Goal: Task Accomplishment & Management: Complete application form

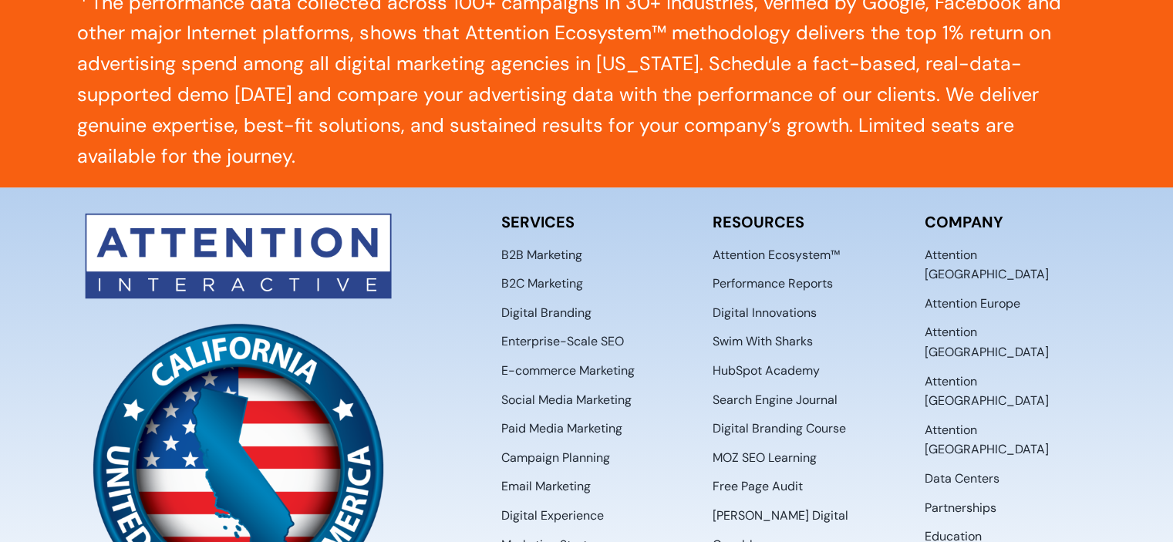
scroll to position [8059, 0]
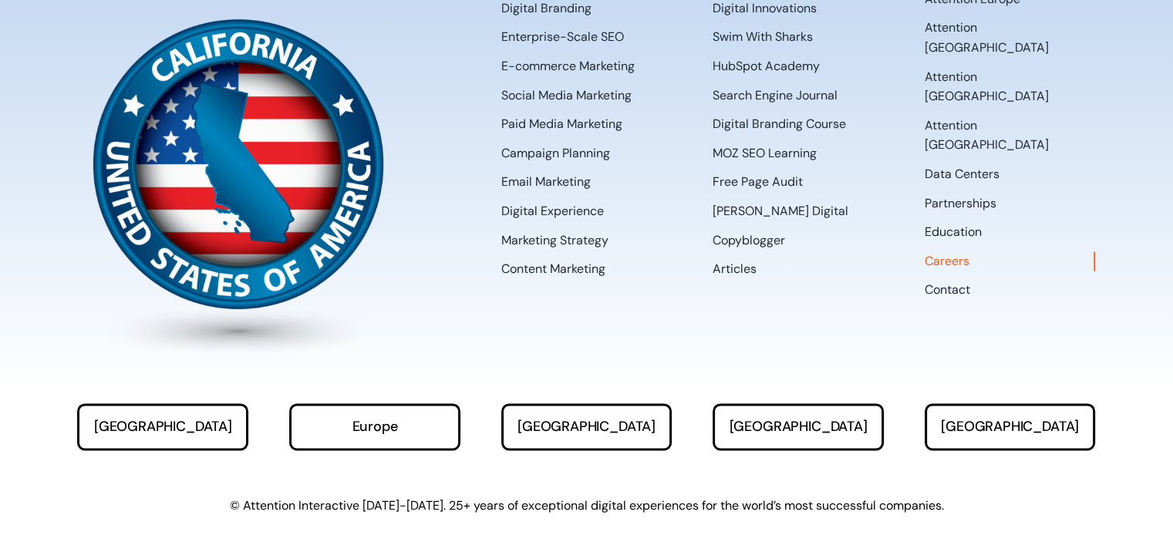
click at [949, 251] on span "Careers" at bounding box center [947, 261] width 45 height 20
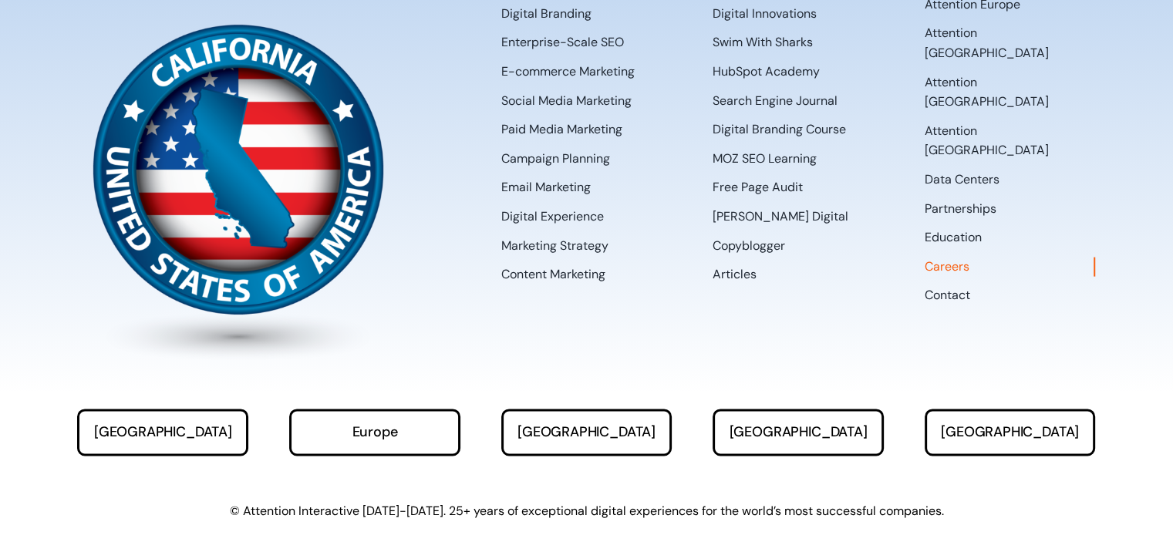
click at [945, 257] on span "Careers" at bounding box center [947, 267] width 45 height 20
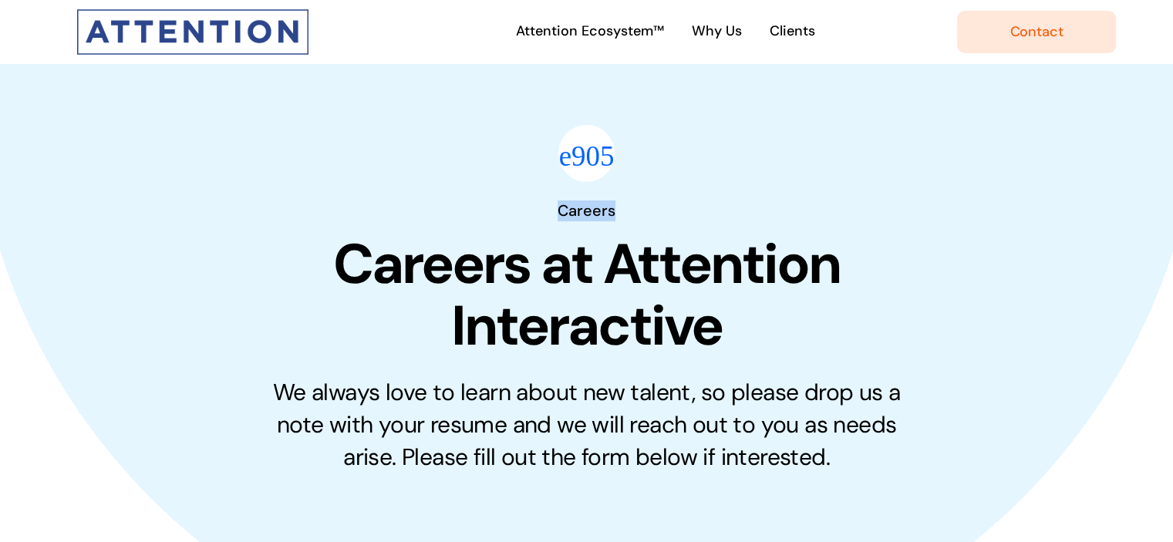
drag, startPoint x: 0, startPoint y: 0, endPoint x: 993, endPoint y: -93, distance: 997.1
click at [1057, 123] on div "Careers Careers at Attention Interactive We always love to learn about new tale…" at bounding box center [586, 487] width 1059 height 755
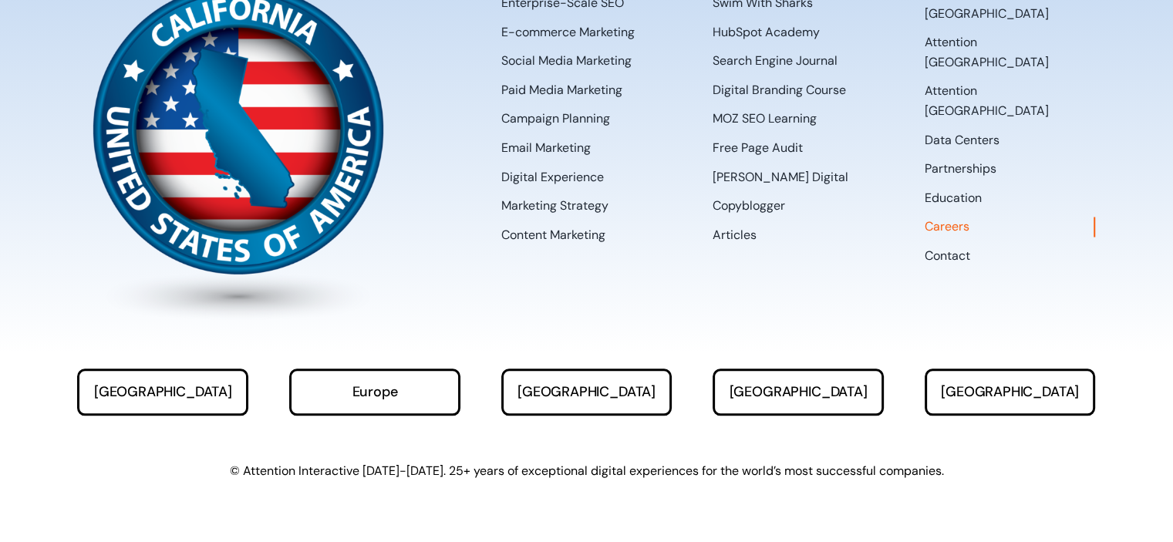
scroll to position [1737, 0]
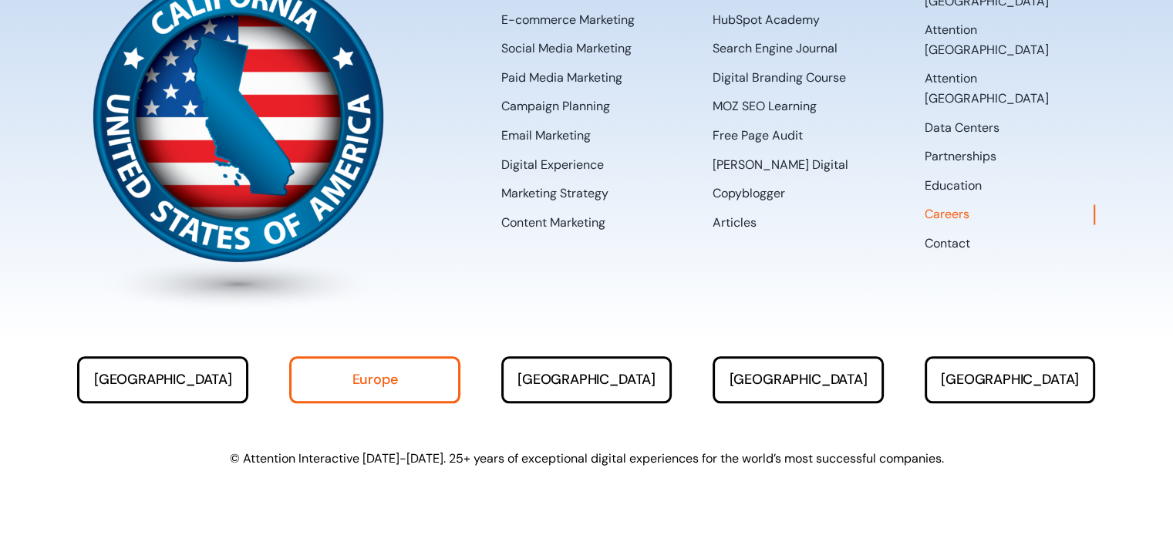
click at [406, 396] on link "Europe" at bounding box center [374, 379] width 171 height 47
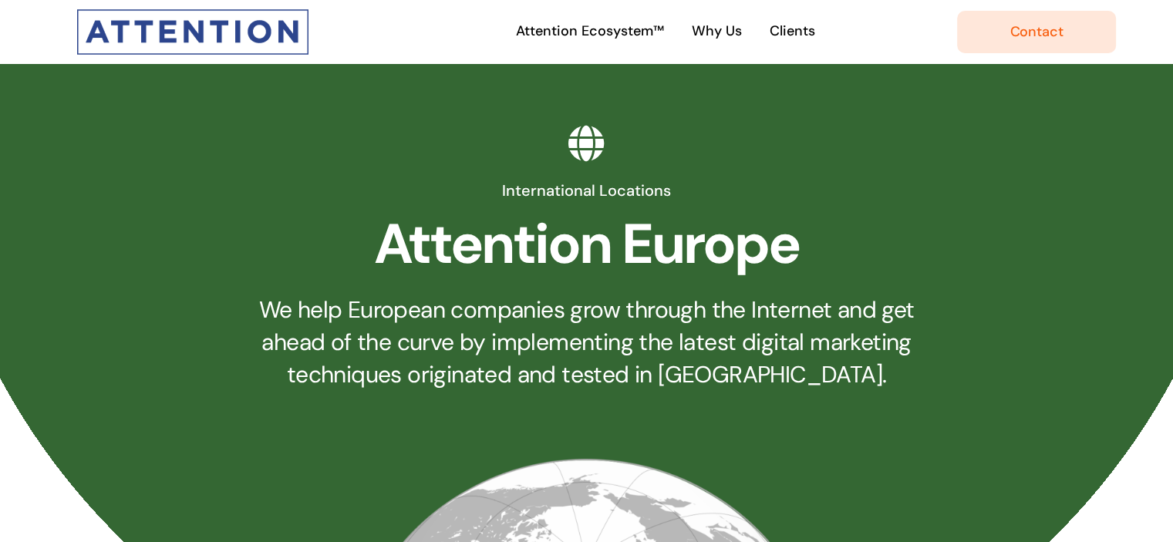
click at [167, 19] on img "Attention-Only-Logo-300wide" at bounding box center [192, 32] width 231 height 46
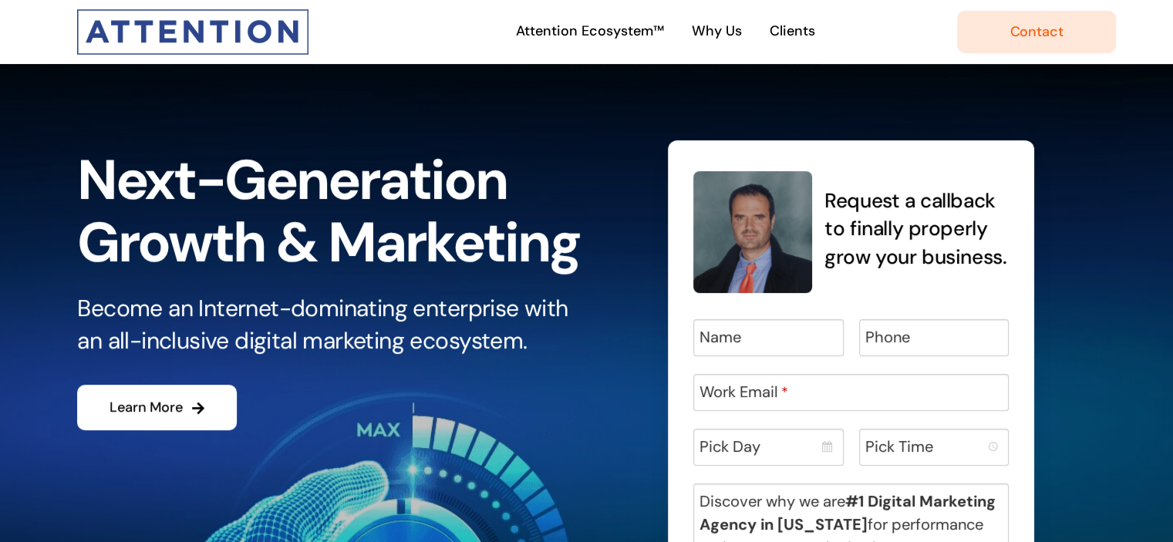
click at [167, 19] on img "Attention-Only-Logo-300wide" at bounding box center [192, 32] width 231 height 46
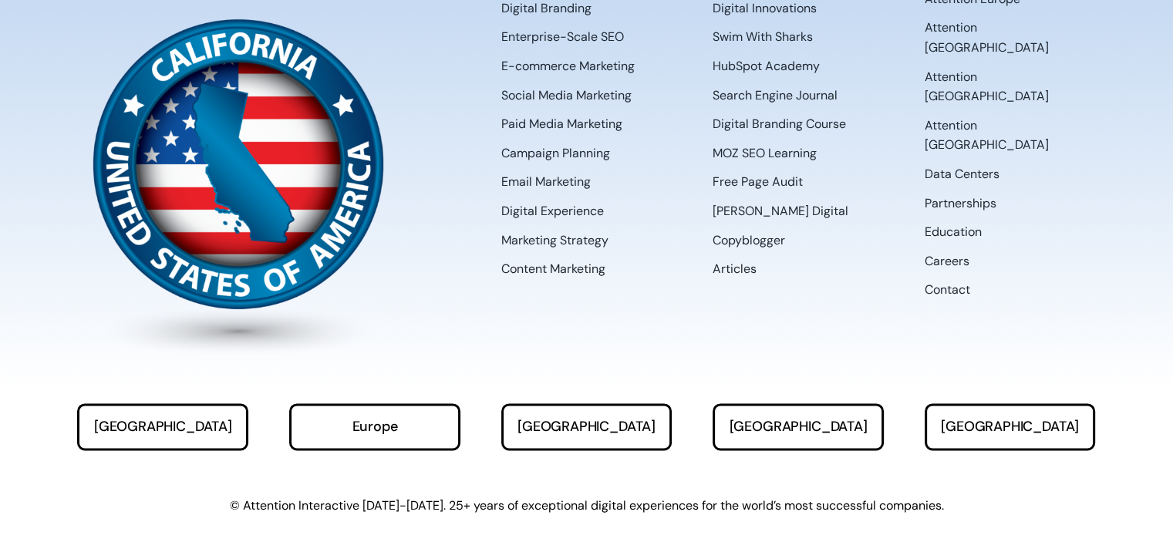
scroll to position [7700, 0]
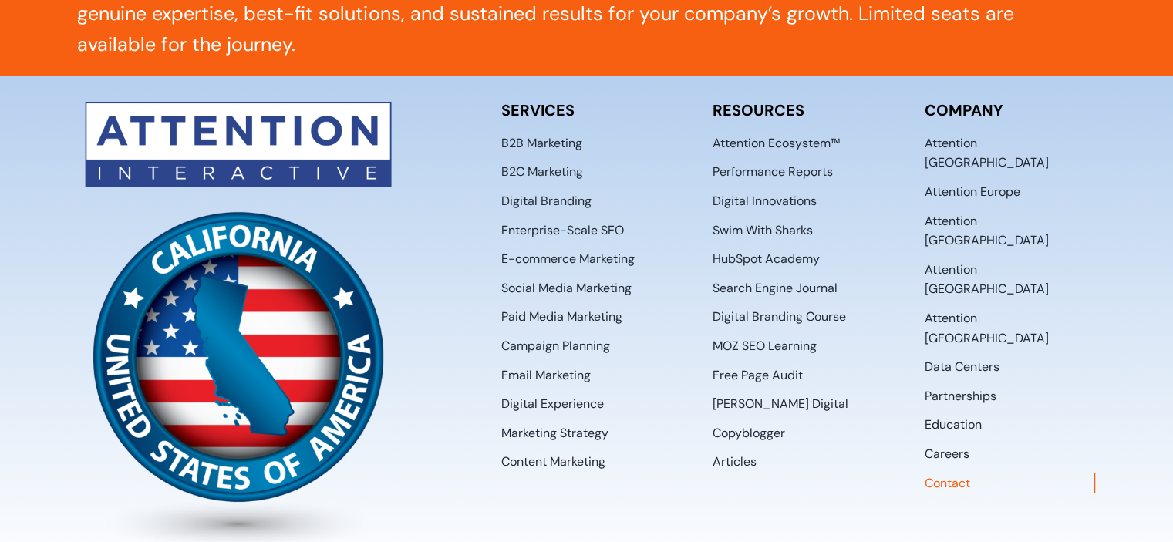
scroll to position [2005, 0]
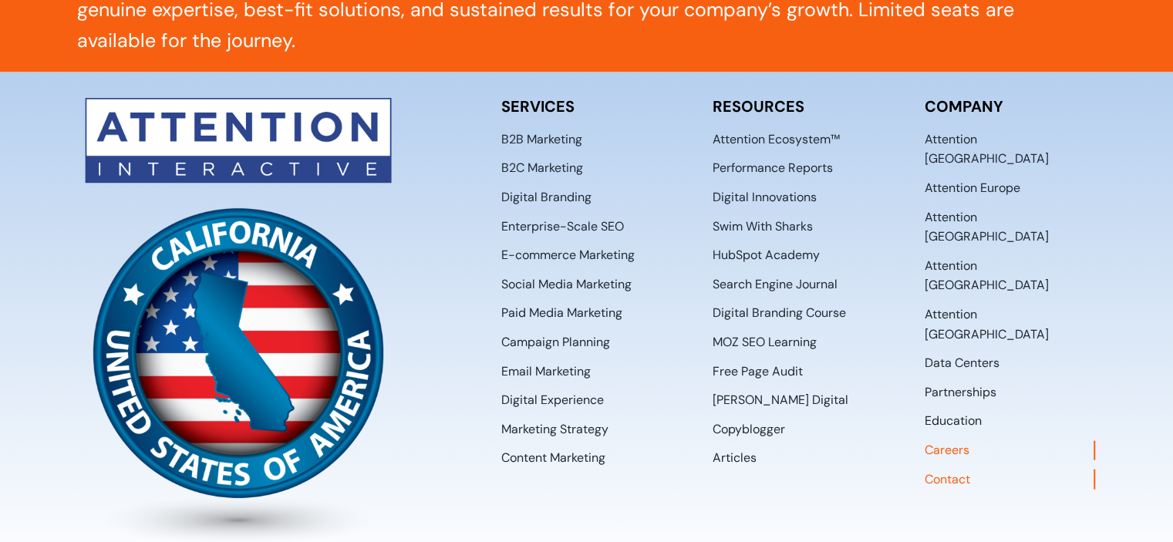
click at [956, 440] on span "Careers" at bounding box center [947, 450] width 45 height 20
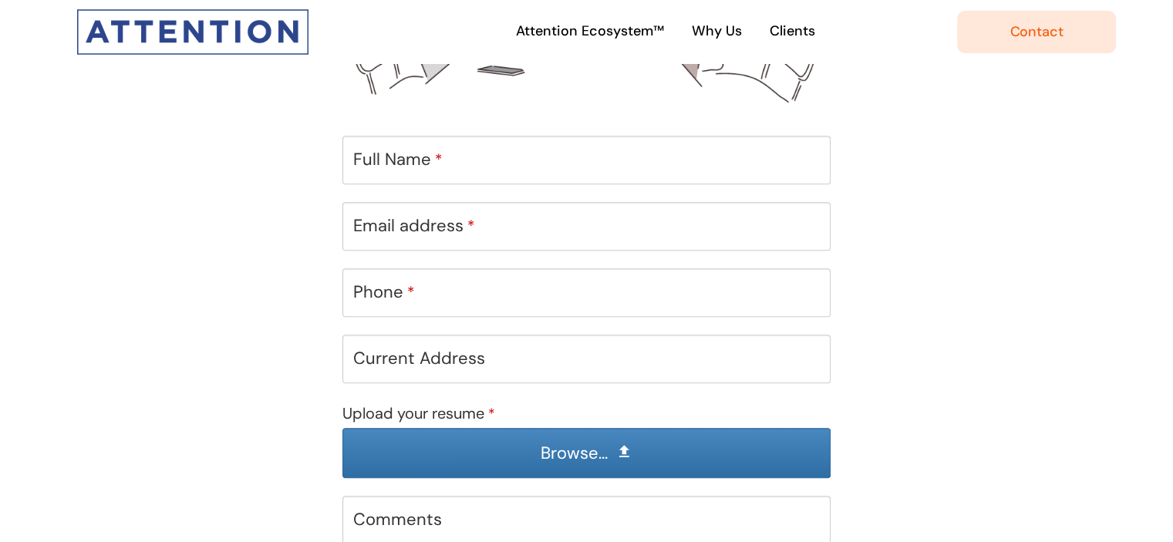
scroll to position [742, 0]
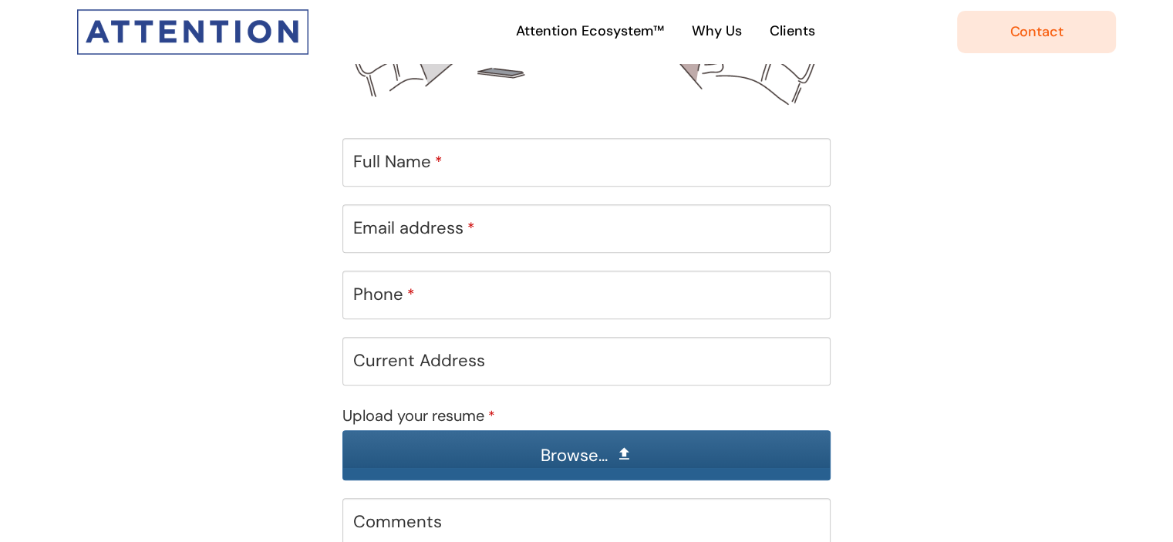
click at [597, 454] on input "Upload your resume *" at bounding box center [586, 455] width 487 height 49
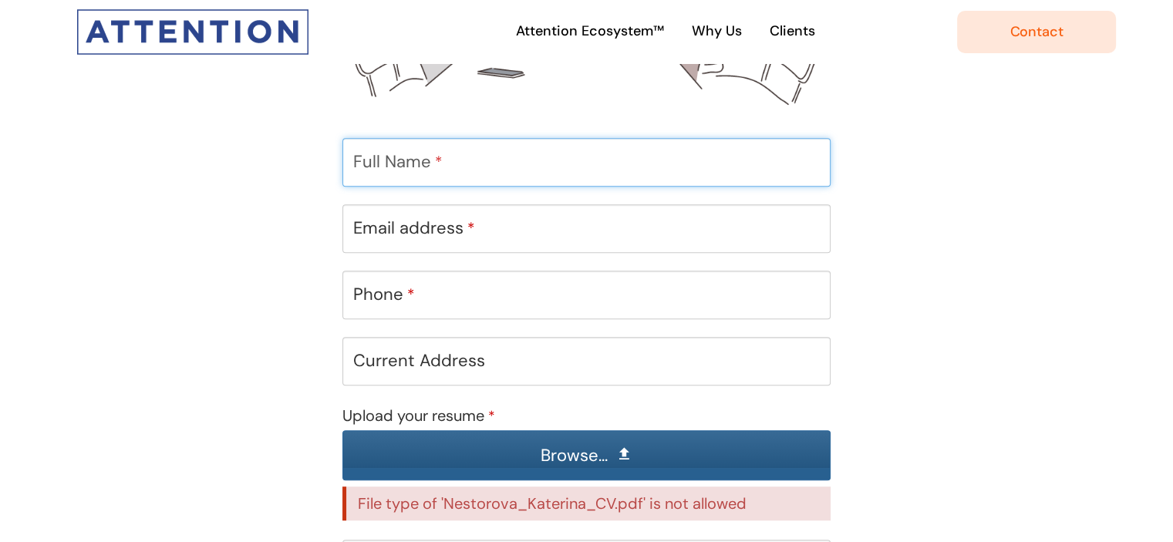
click at [487, 153] on input "Full Name *" at bounding box center [586, 162] width 489 height 49
